Goal: Information Seeking & Learning: Learn about a topic

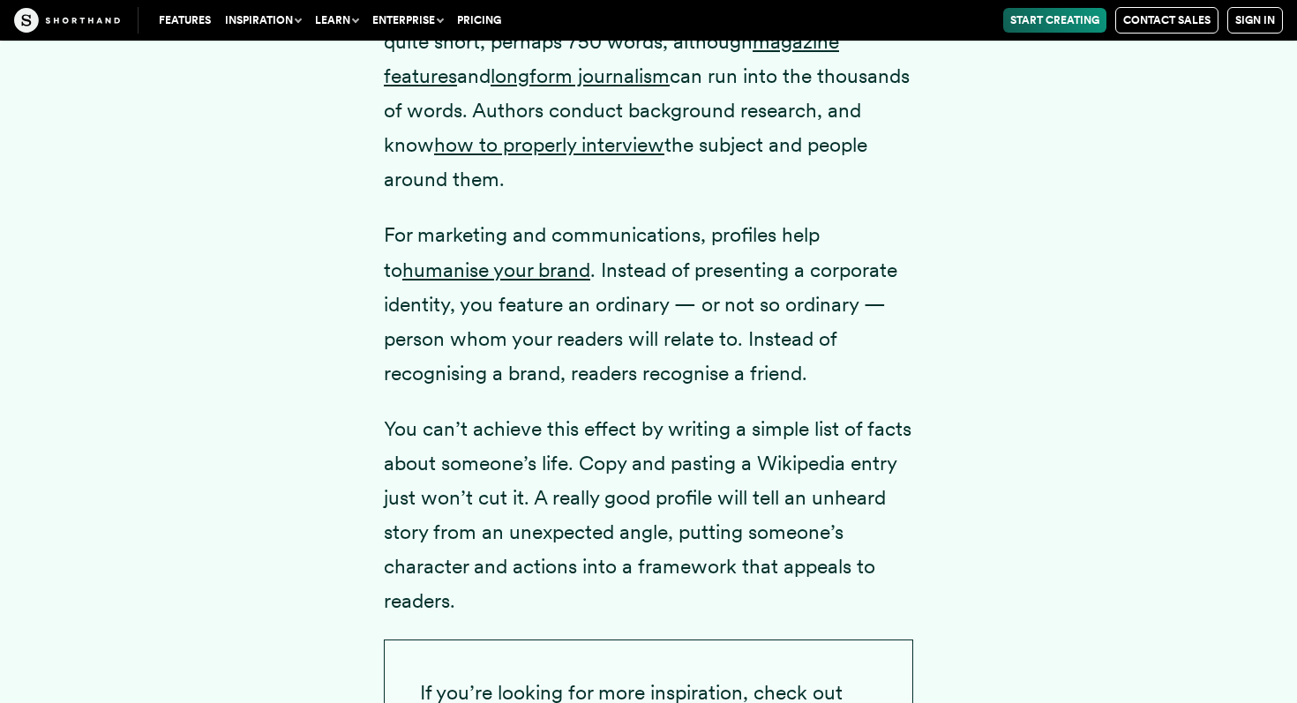
scroll to position [2640, 0]
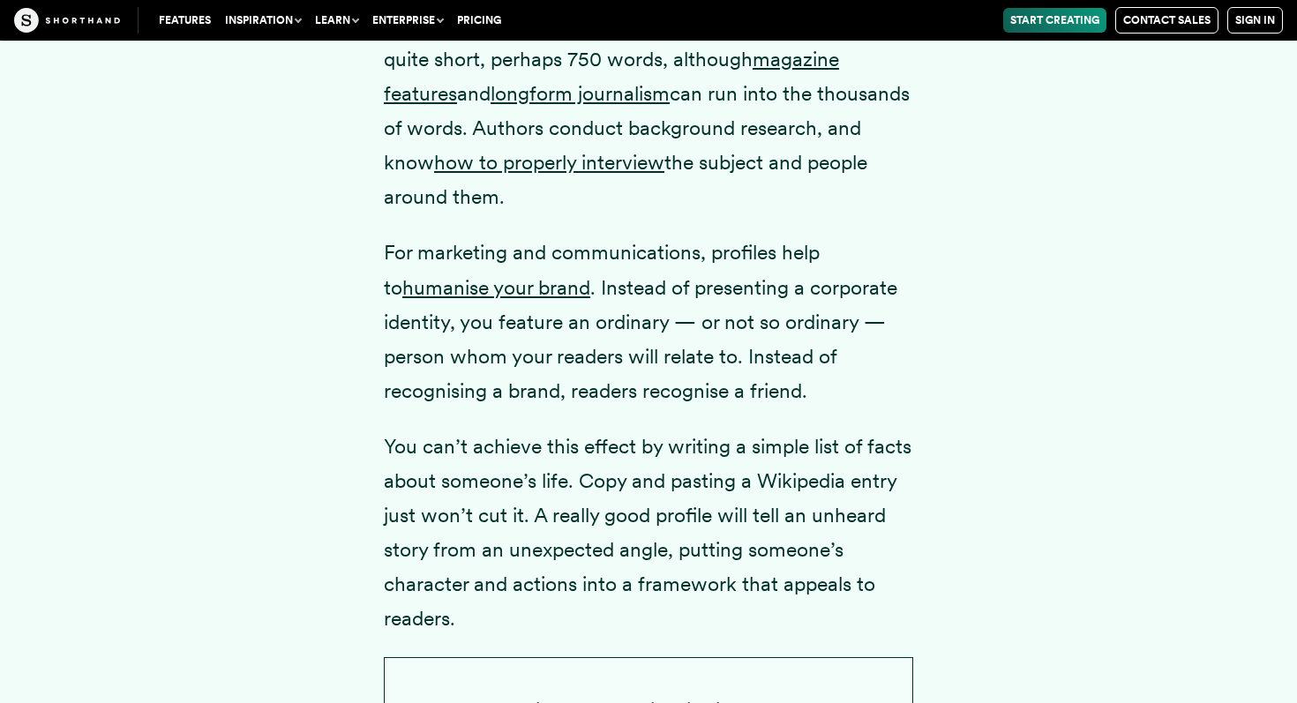
click at [725, 162] on p "A profile story is a portrait of someone who is of interest to your readers in …" at bounding box center [648, 60] width 529 height 311
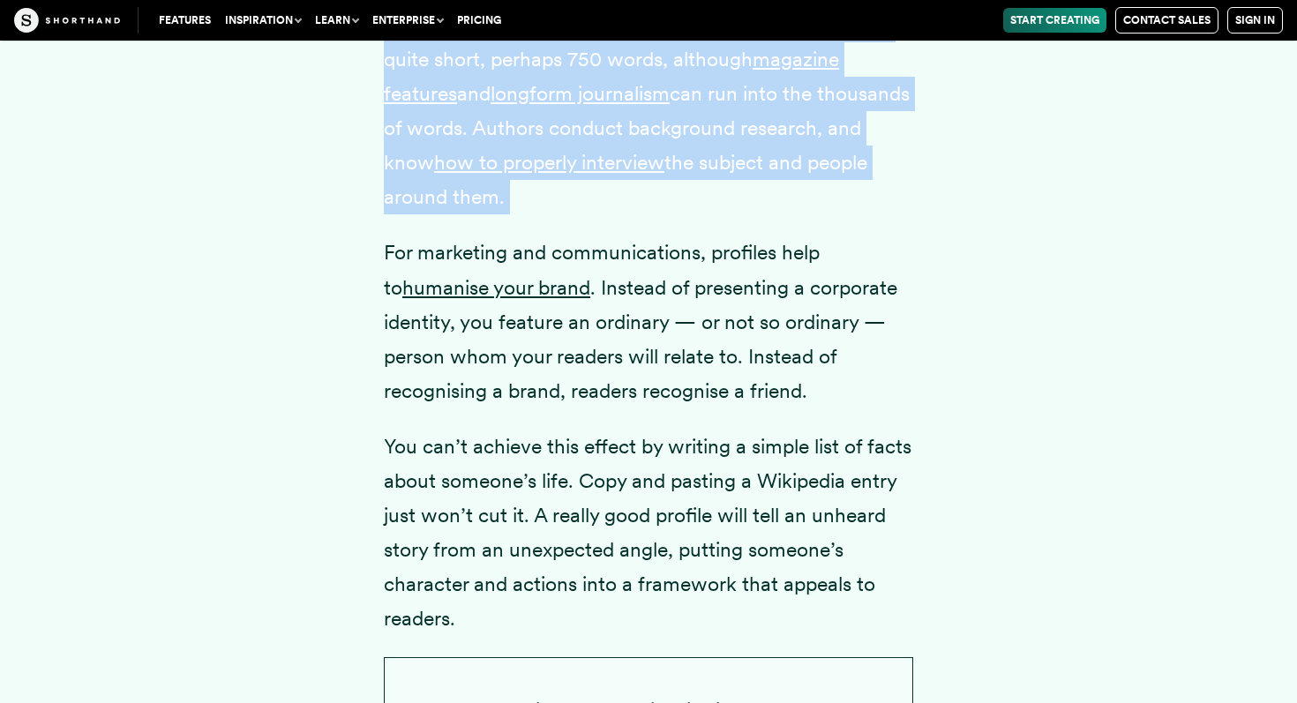
click at [725, 162] on p "A profile story is a portrait of someone who is of interest to your readers in …" at bounding box center [648, 60] width 529 height 311
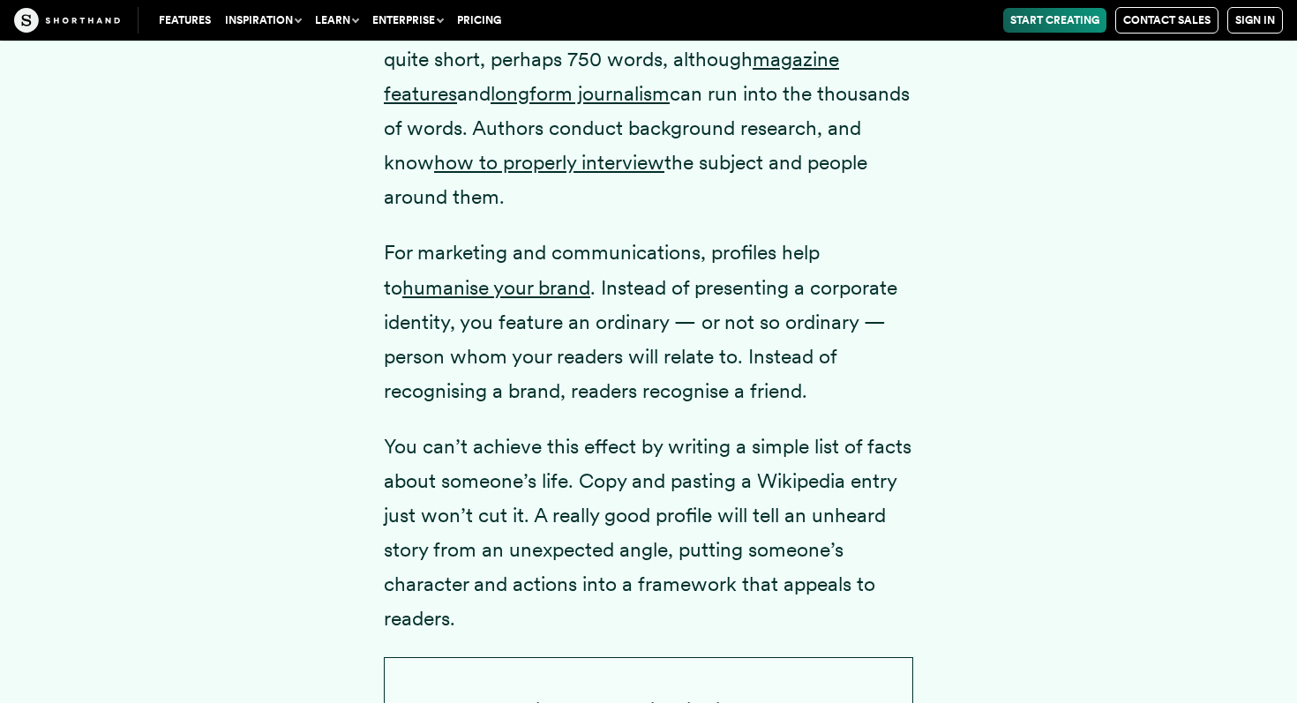
click at [782, 283] on p "For marketing and communications, profiles help to humanise your brand . Instea…" at bounding box center [648, 322] width 529 height 172
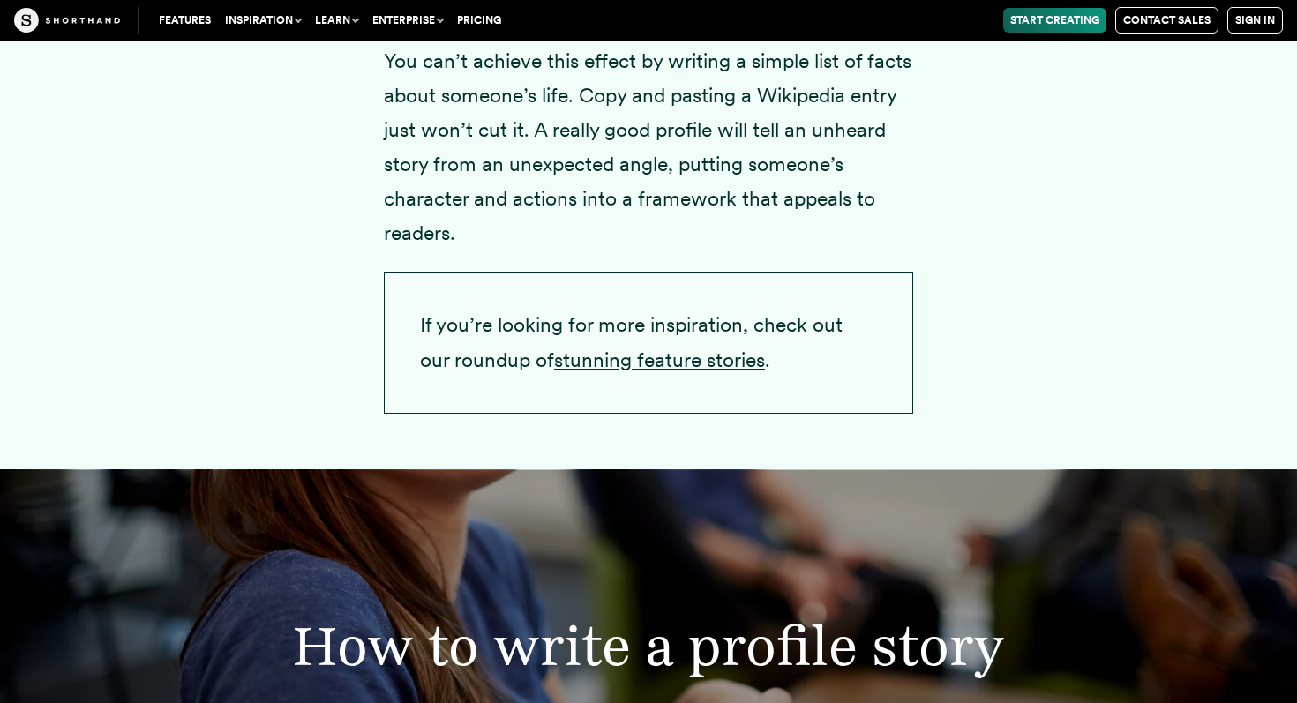
scroll to position [3020, 0]
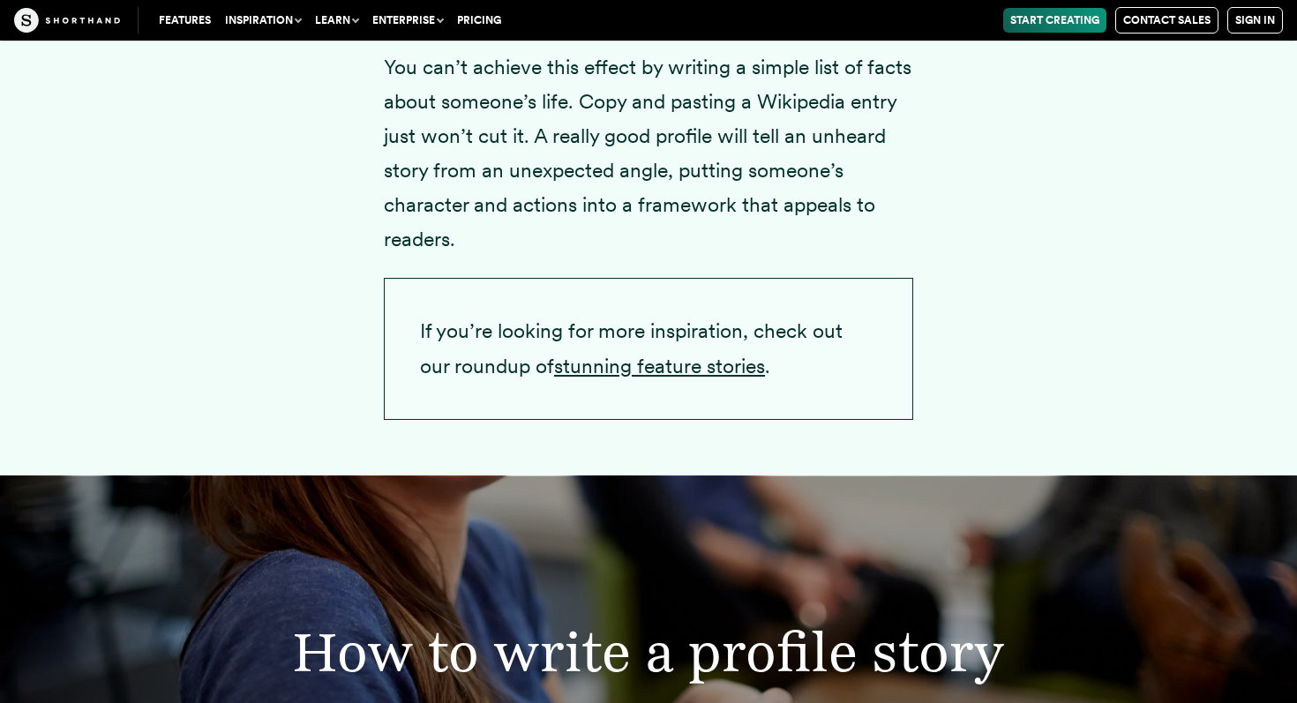
click at [728, 168] on p "You can’t achieve this effect by writing a simple list of facts about someone’s…" at bounding box center [648, 153] width 529 height 207
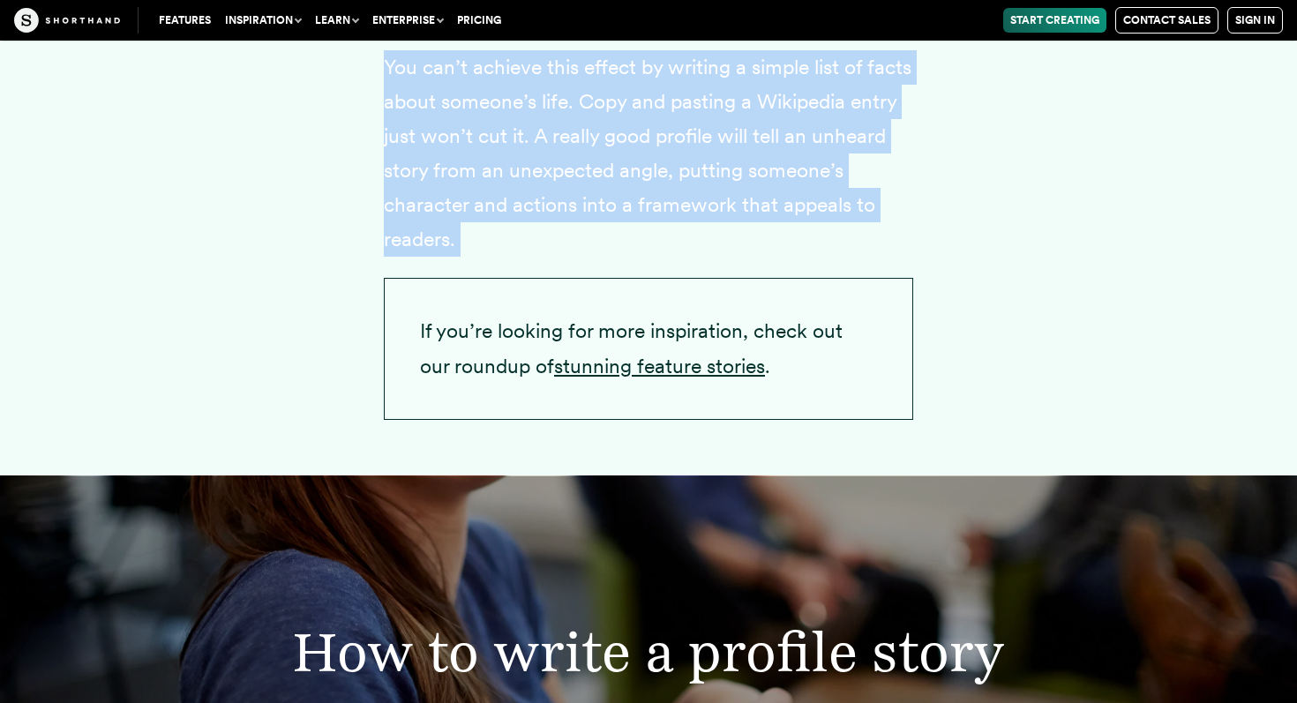
click at [728, 168] on p "You can’t achieve this effect by writing a simple list of facts about someone’s…" at bounding box center [648, 153] width 529 height 207
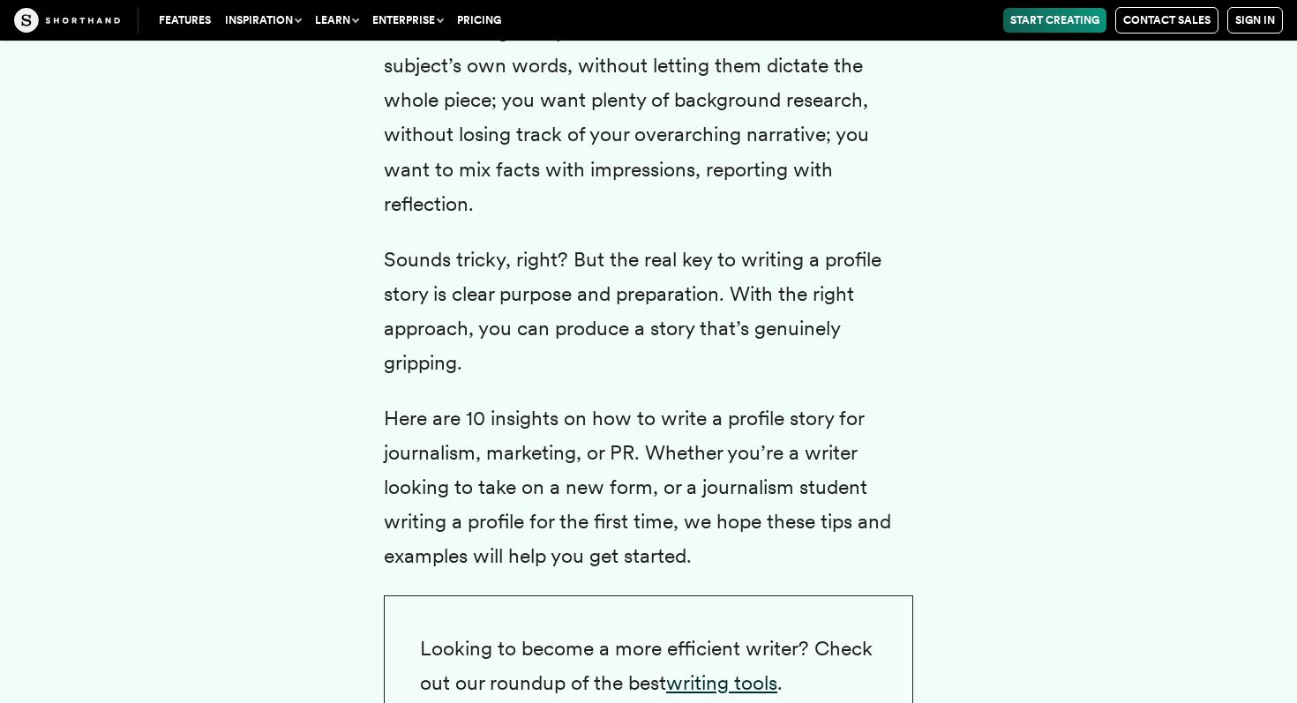
scroll to position [3883, 0]
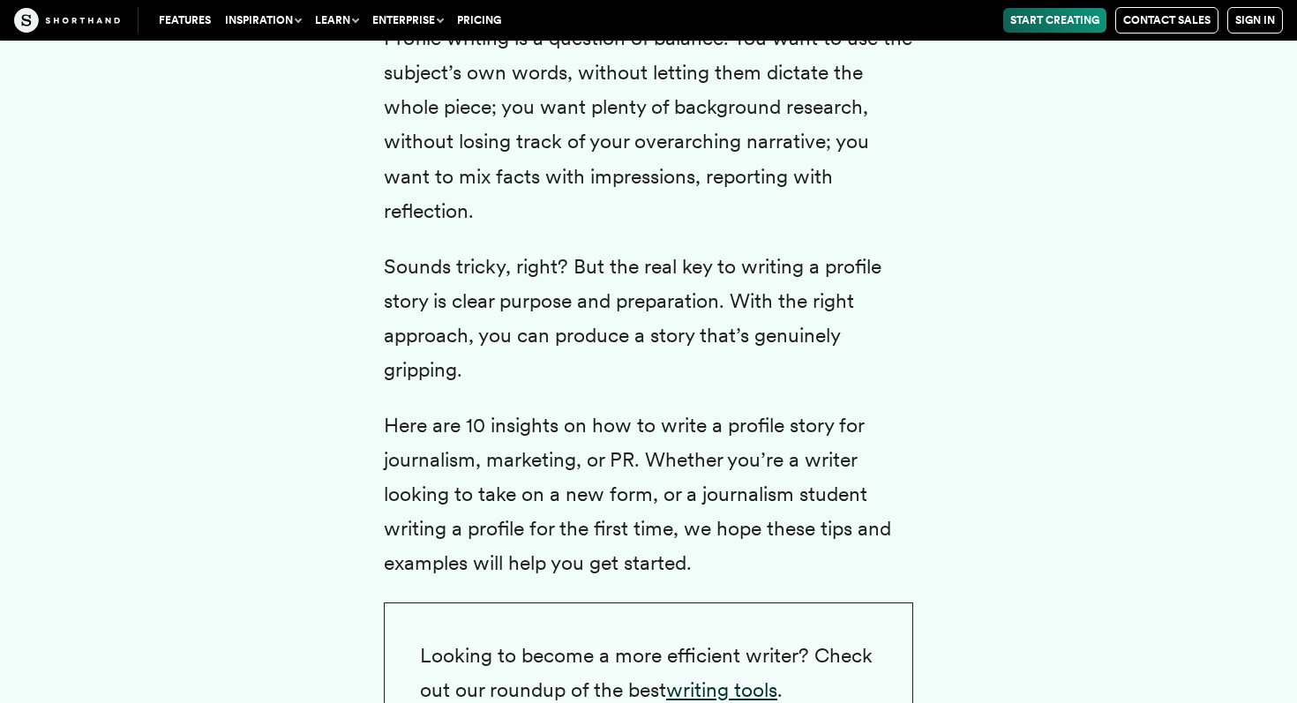
click at [685, 183] on p "Profile writing is a question of balance. You want to use the subject’s own wor…" at bounding box center [648, 124] width 529 height 207
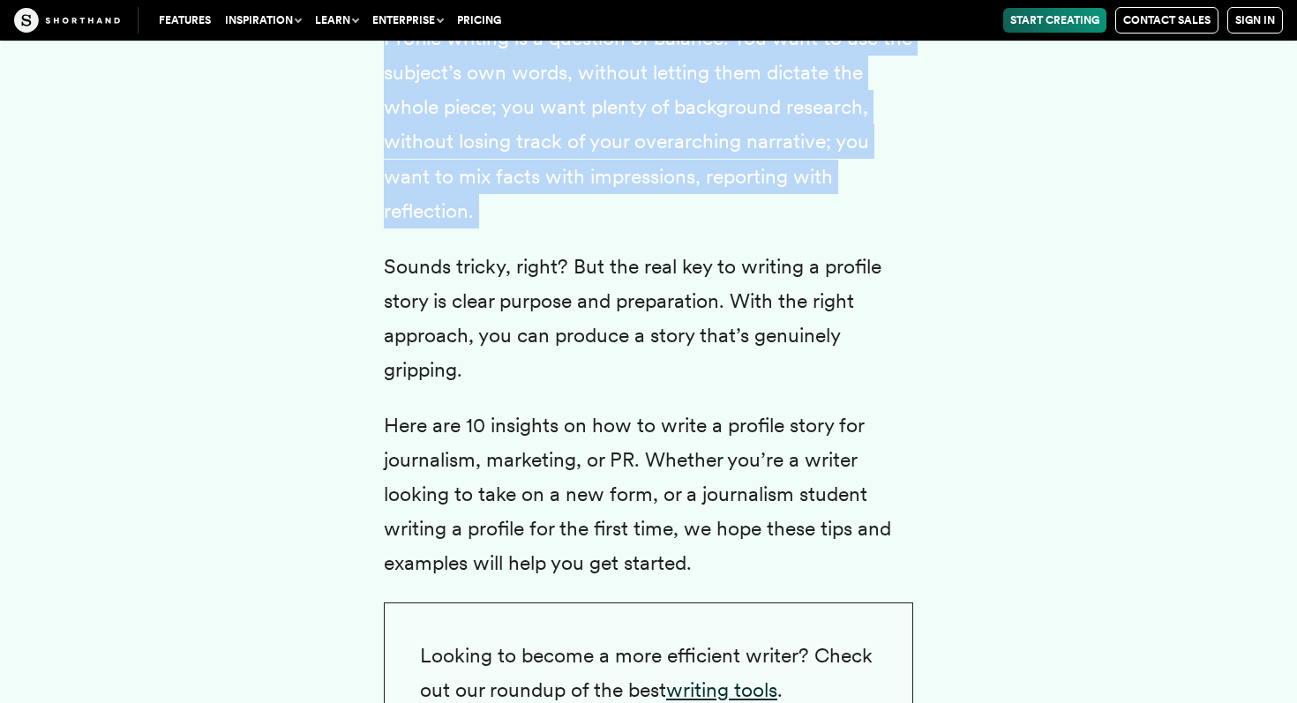
click at [685, 183] on p "Profile writing is a question of balance. You want to use the subject’s own wor…" at bounding box center [648, 124] width 529 height 207
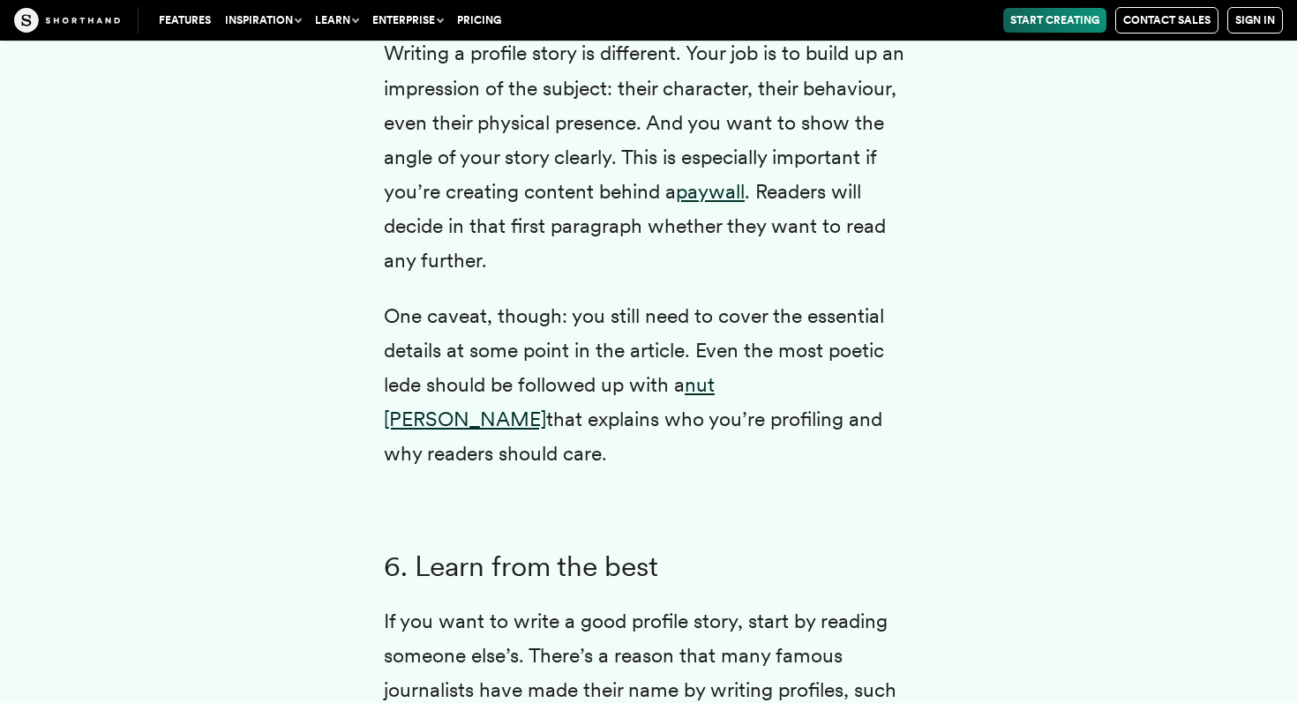
scroll to position [7581, 0]
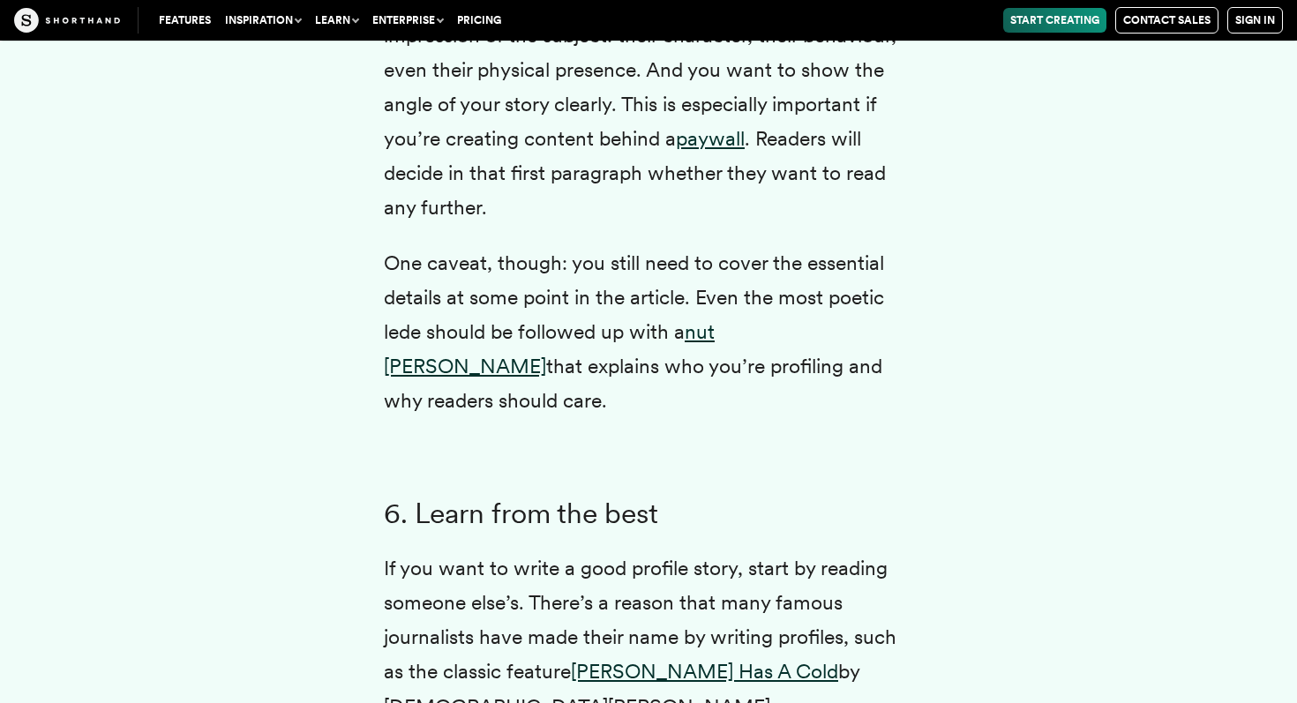
click at [604, 212] on p "Writing a profile story is different. Your job is to build up an impression of …" at bounding box center [648, 104] width 529 height 242
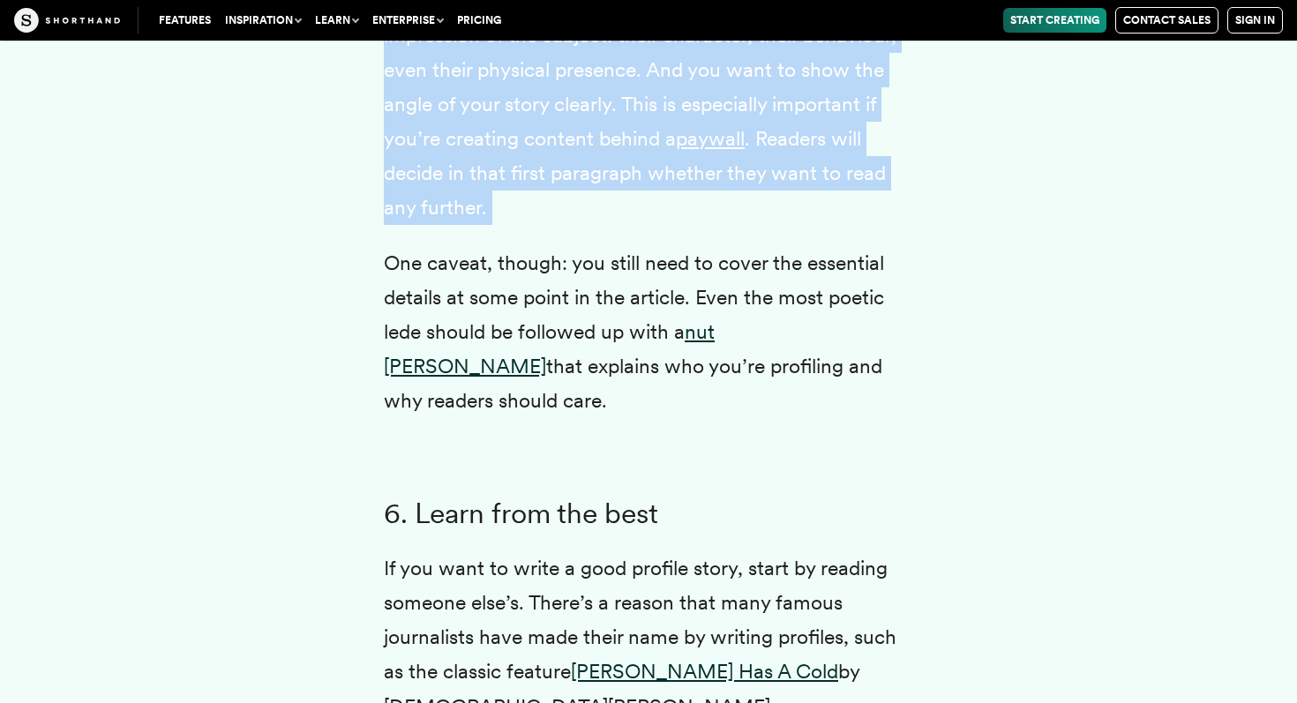
click at [604, 212] on p "Writing a profile story is different. Your job is to build up an impression of …" at bounding box center [648, 104] width 529 height 242
click at [661, 225] on p "Writing a profile story is different. Your job is to build up an impression of …" at bounding box center [648, 104] width 529 height 242
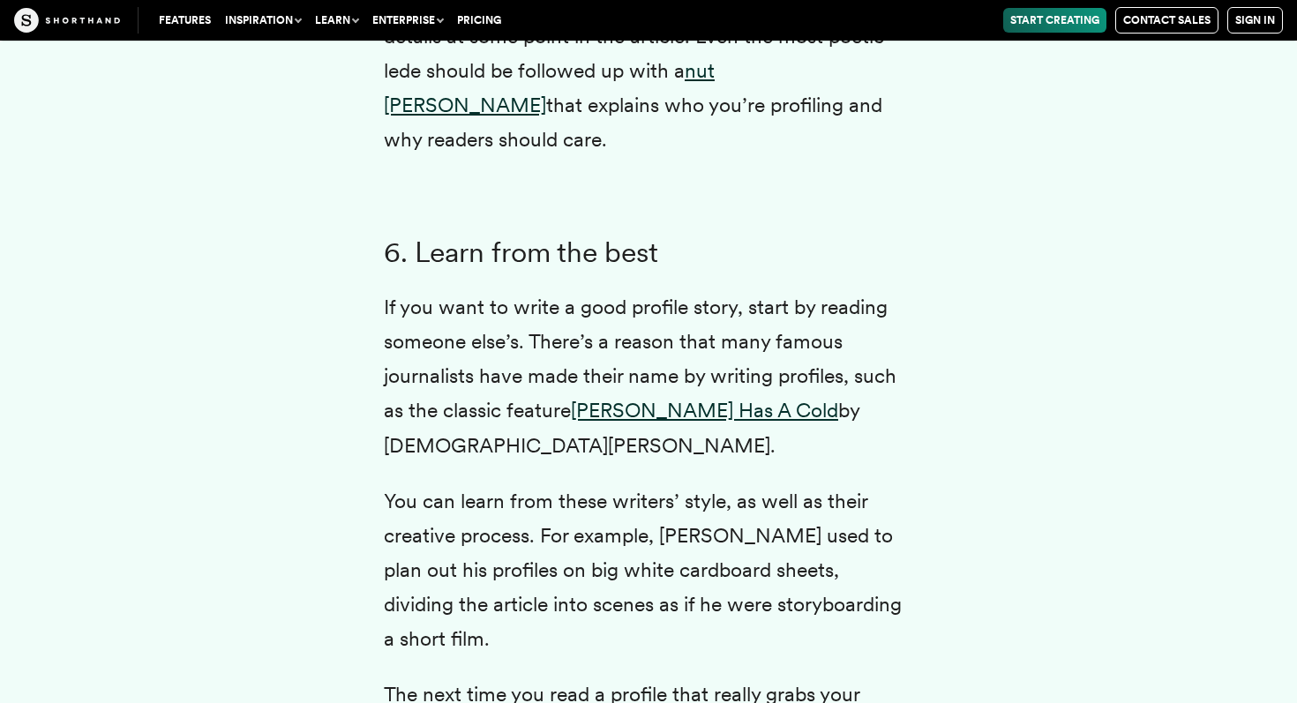
scroll to position [7874, 0]
